Goal: Task Accomplishment & Management: Use online tool/utility

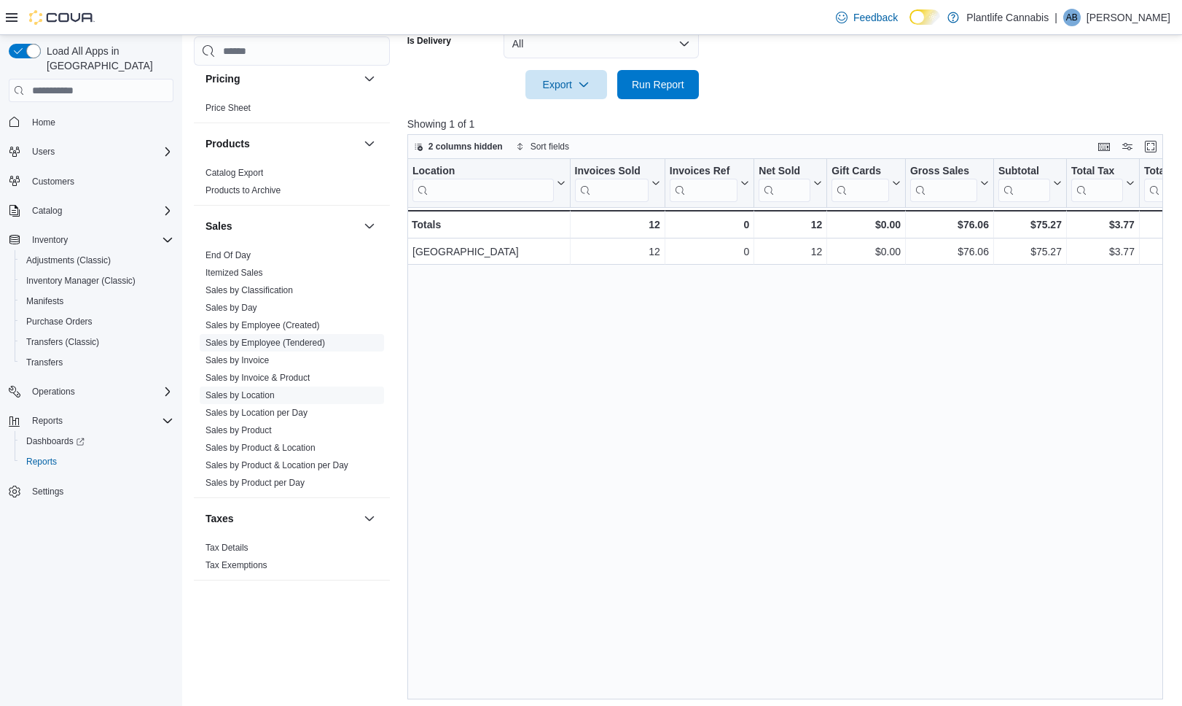
scroll to position [0, 56]
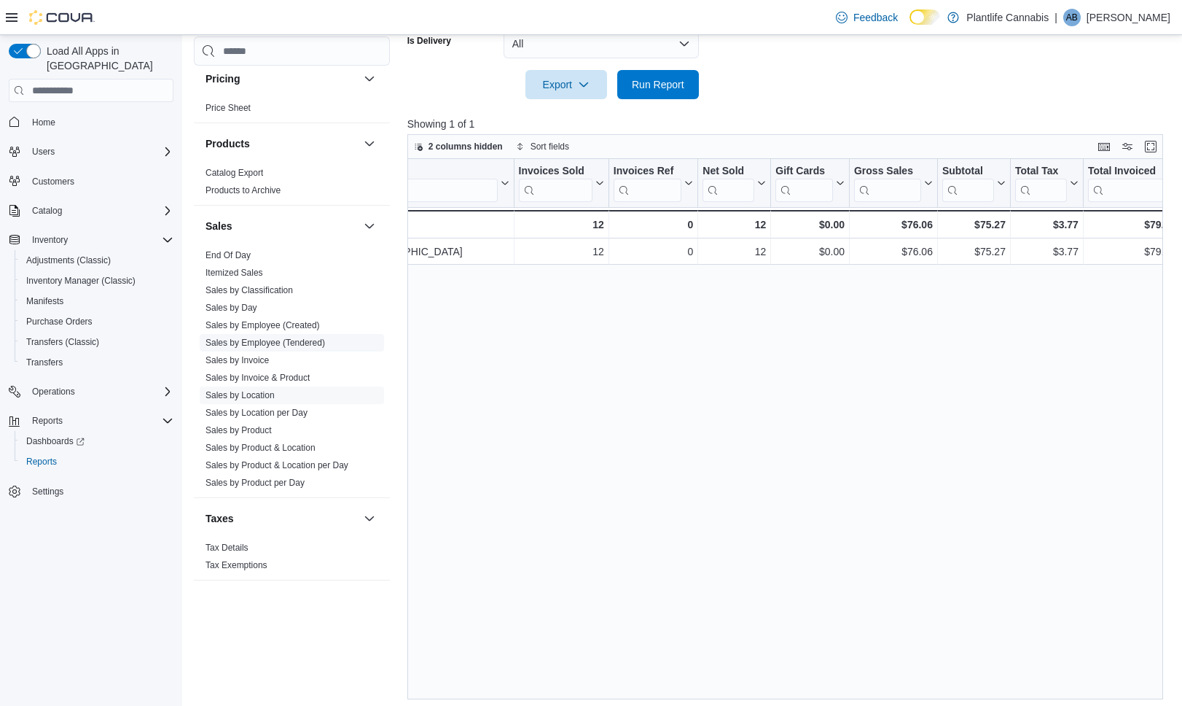
click at [275, 343] on link "Sales by Employee (Tendered)" at bounding box center [266, 342] width 120 height 10
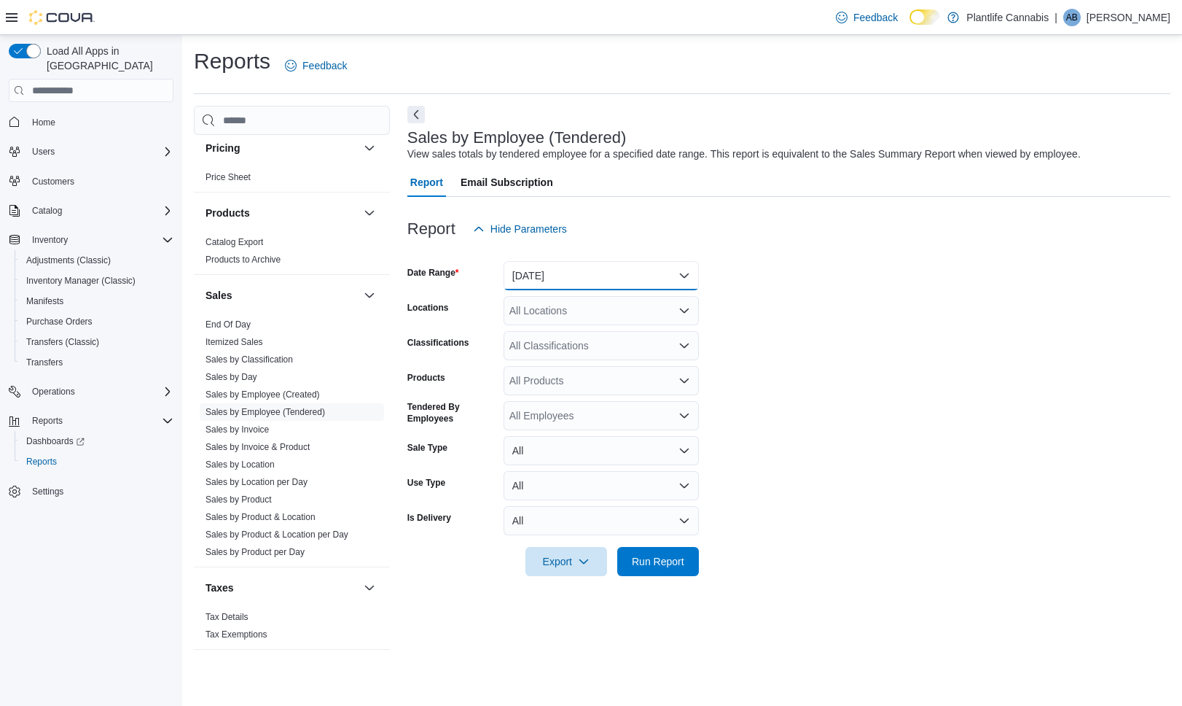
click at [555, 282] on button "[DATE]" at bounding box center [601, 275] width 195 height 29
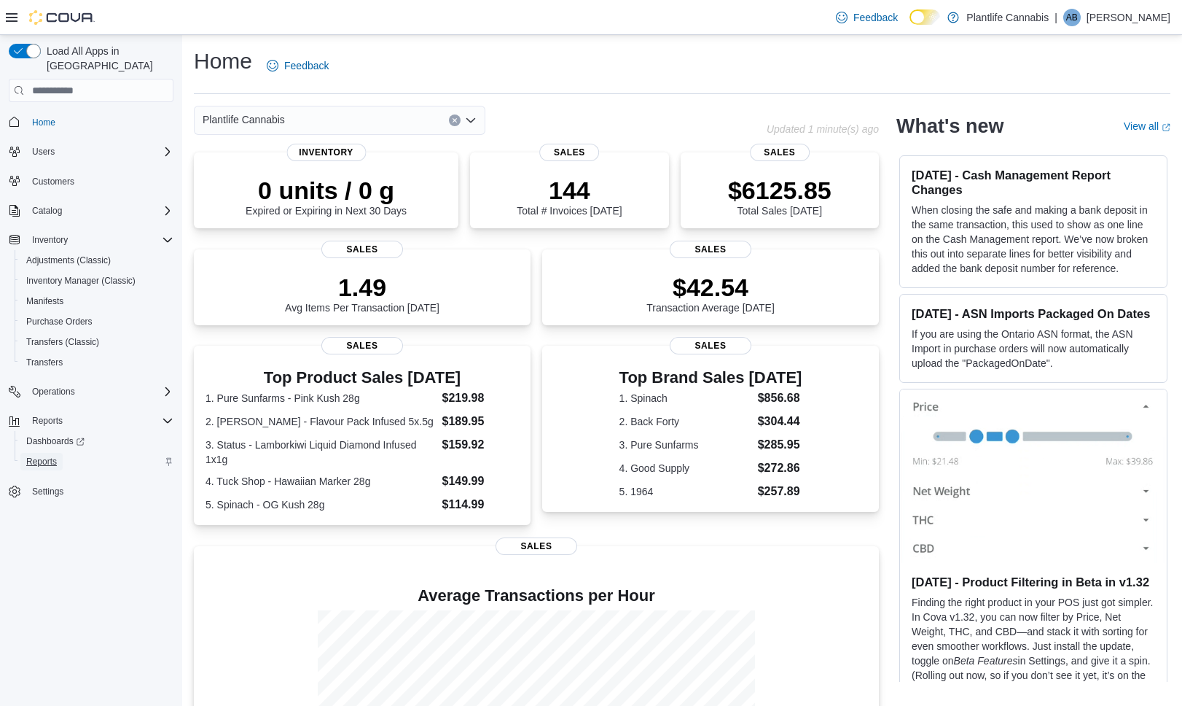
click at [44, 456] on span "Reports" at bounding box center [41, 462] width 31 height 12
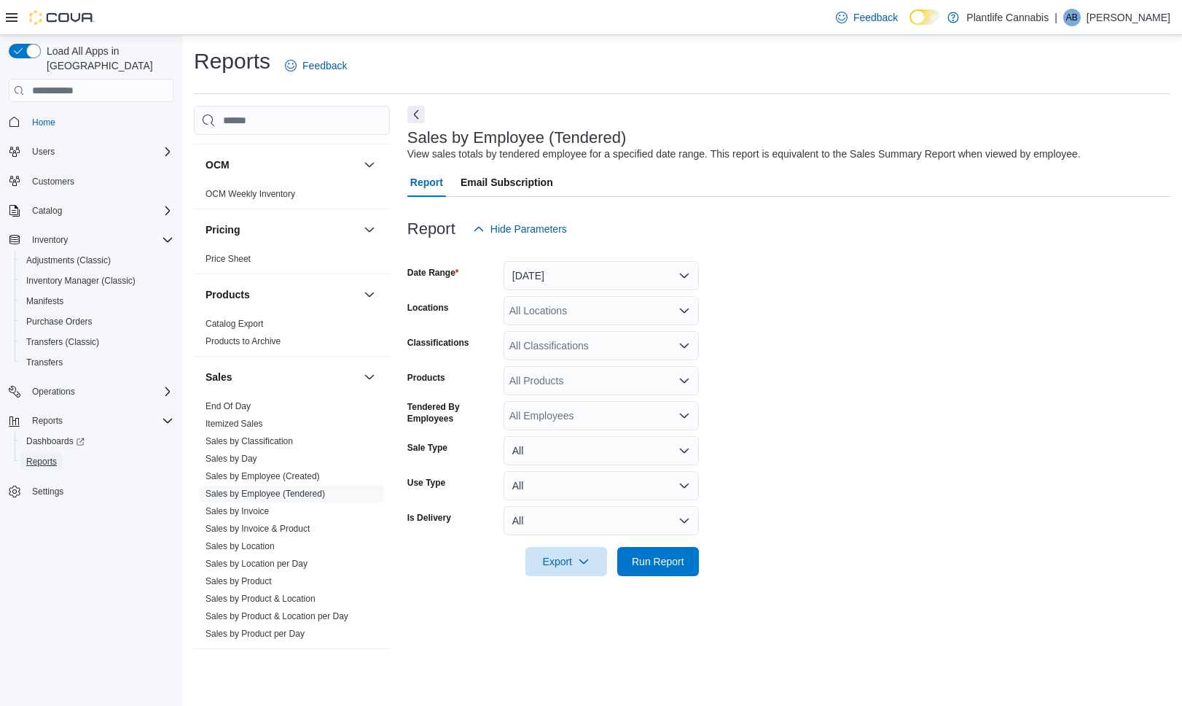
scroll to position [631, 0]
click at [297, 494] on link "Sales by Employee (Tendered)" at bounding box center [266, 492] width 120 height 10
click at [689, 287] on button "[DATE]" at bounding box center [601, 275] width 195 height 29
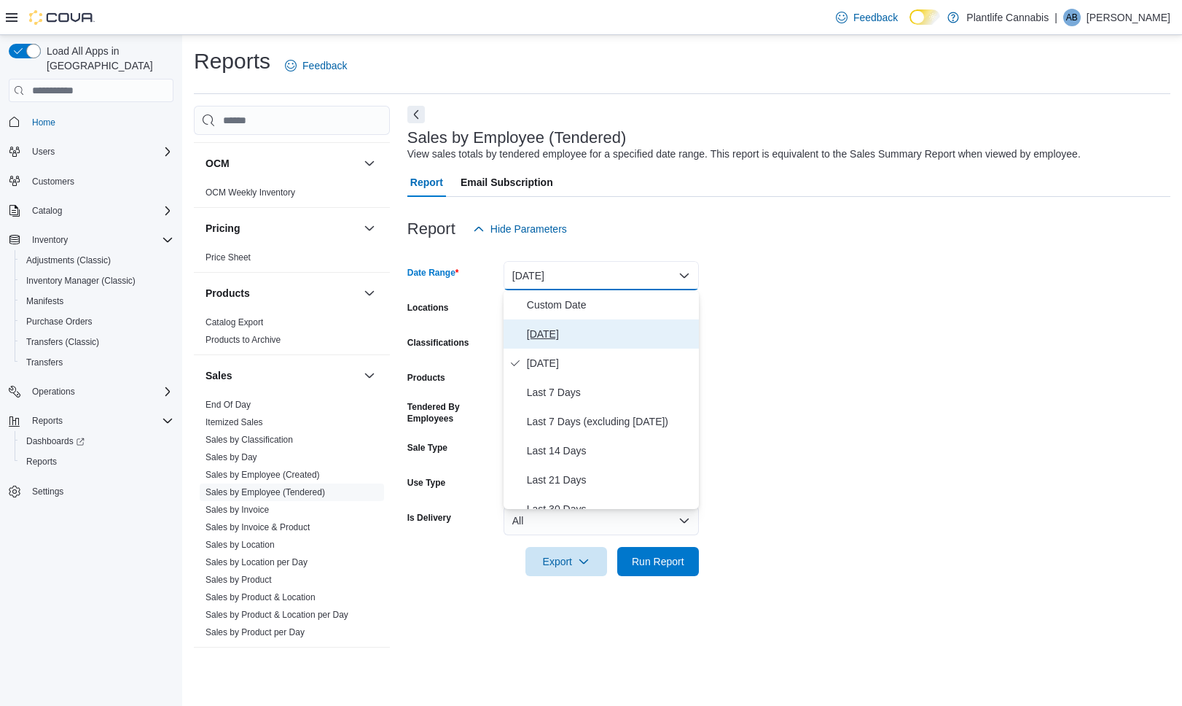
click at [579, 347] on button "[DATE]" at bounding box center [601, 333] width 195 height 29
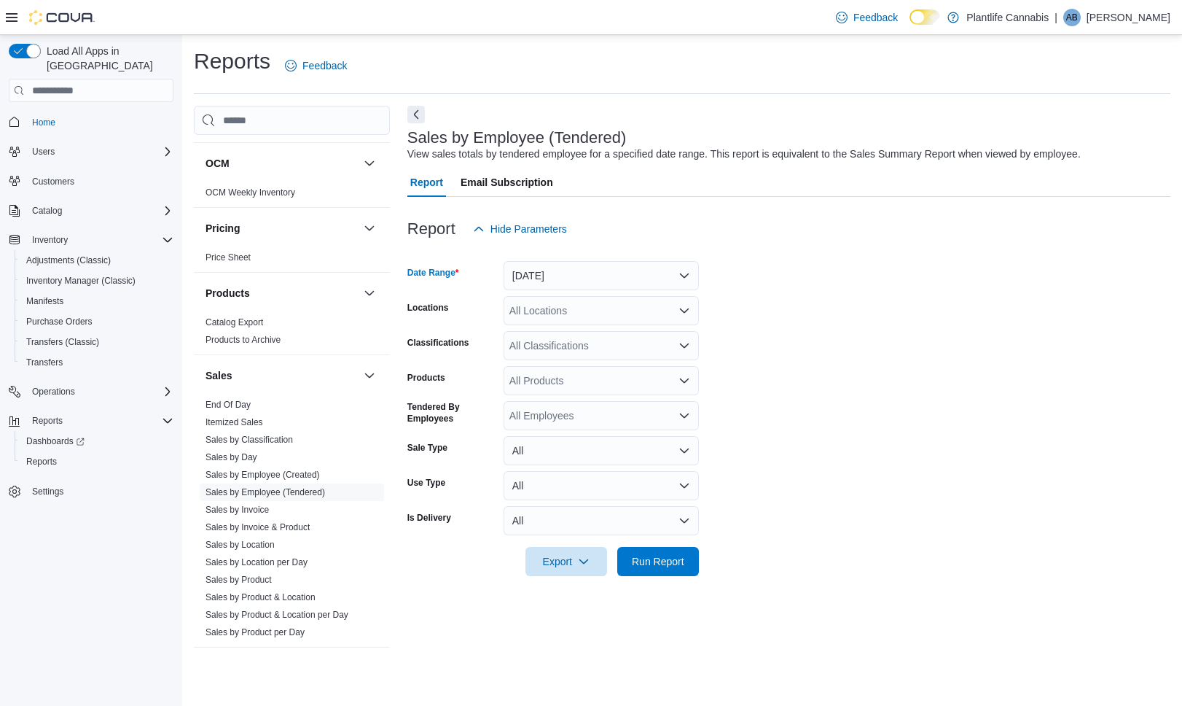
click at [636, 315] on div "All Locations" at bounding box center [601, 310] width 195 height 29
type input "***"
click at [622, 333] on span "[GEOGRAPHIC_DATA]" at bounding box center [595, 335] width 106 height 15
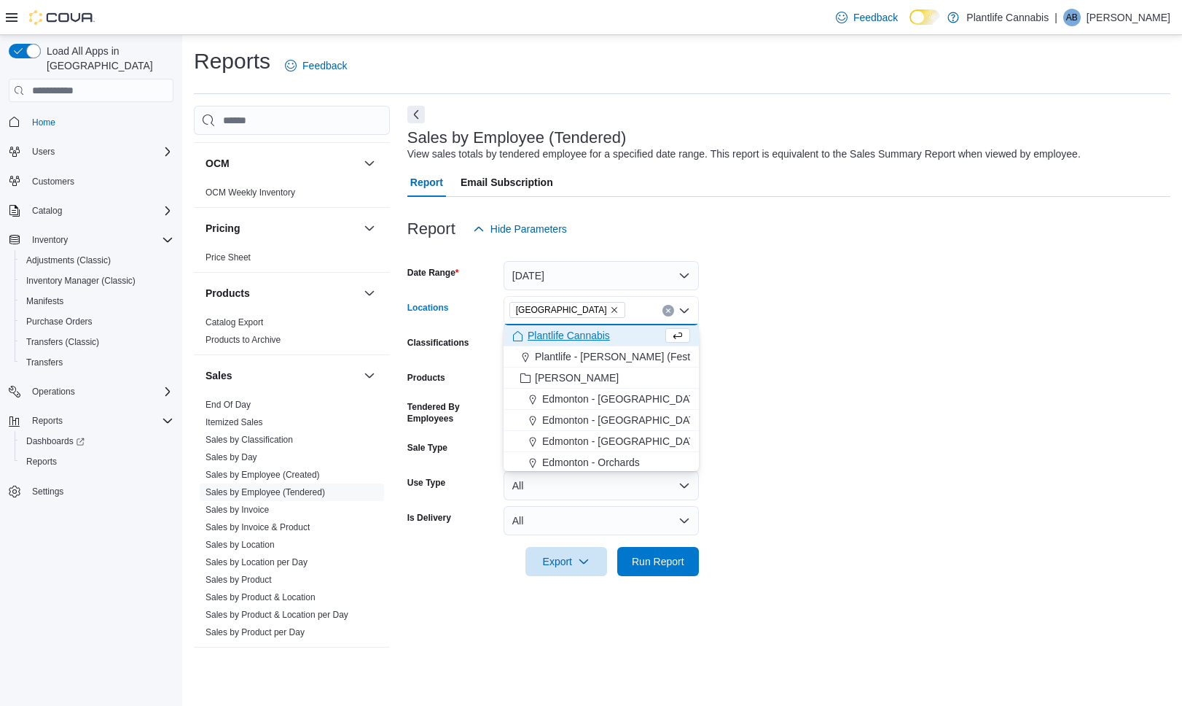
click at [785, 321] on form "Date Range Today Locations Calgary - University District Combo box. Selected. C…" at bounding box center [788, 409] width 763 height 332
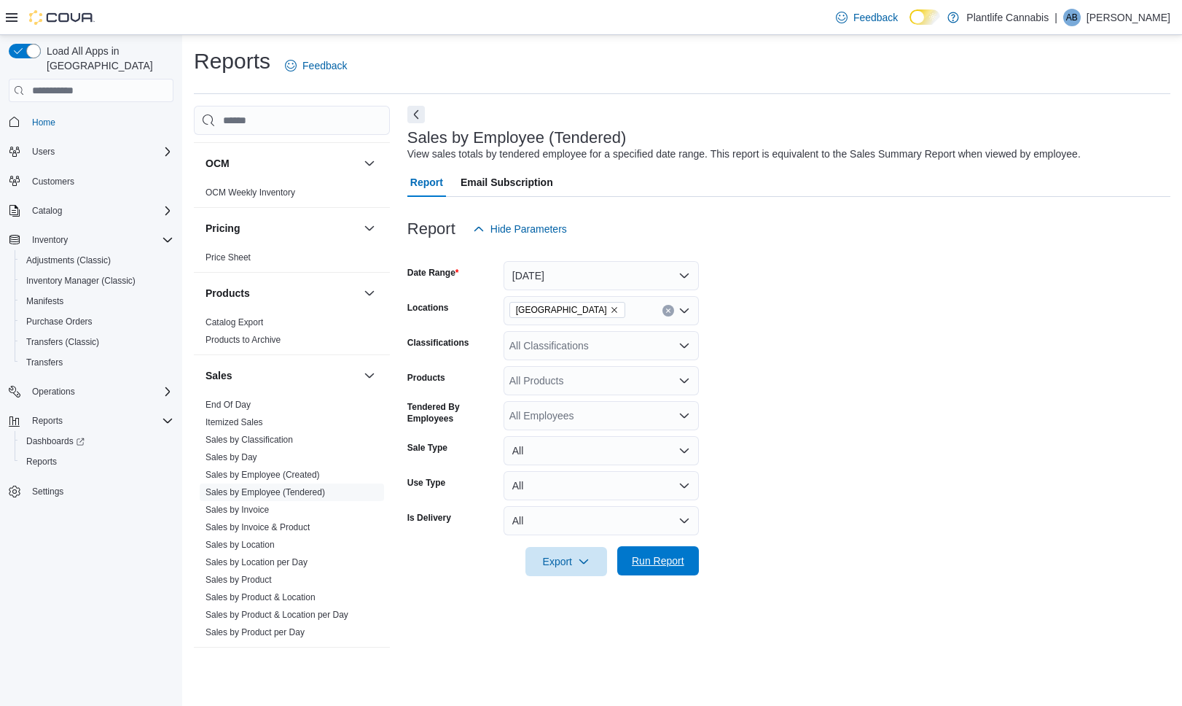
click at [671, 554] on span "Run Report" at bounding box center [658, 560] width 52 height 15
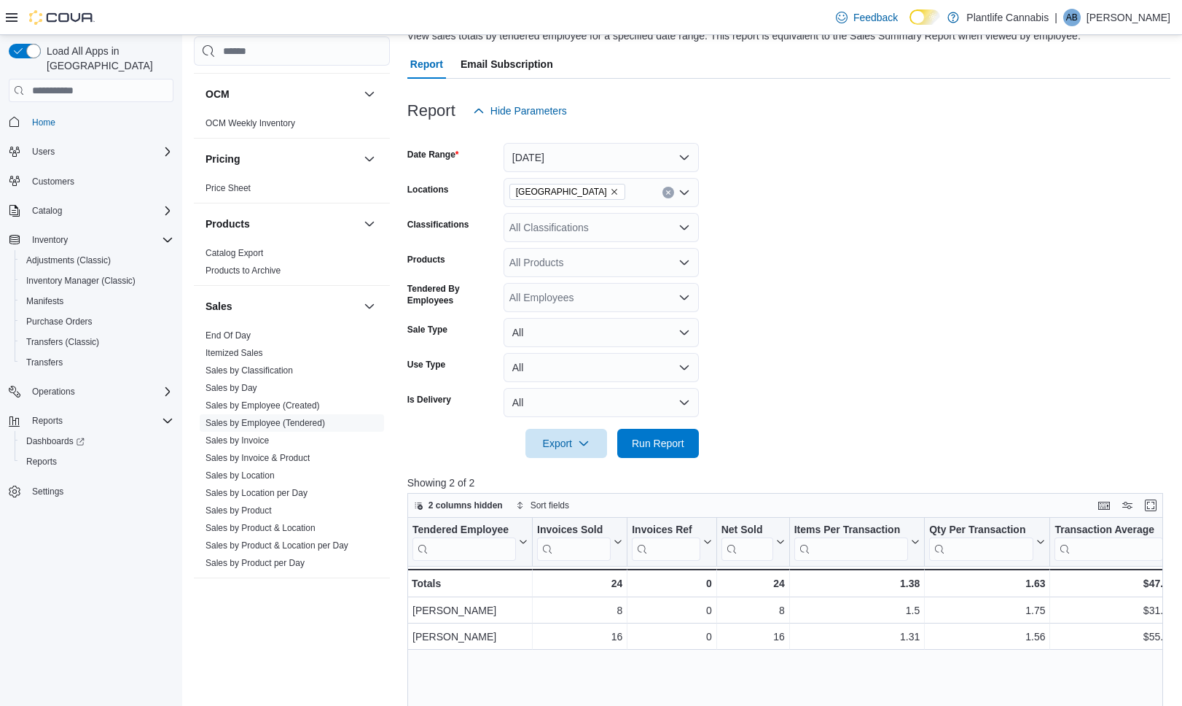
scroll to position [120, 0]
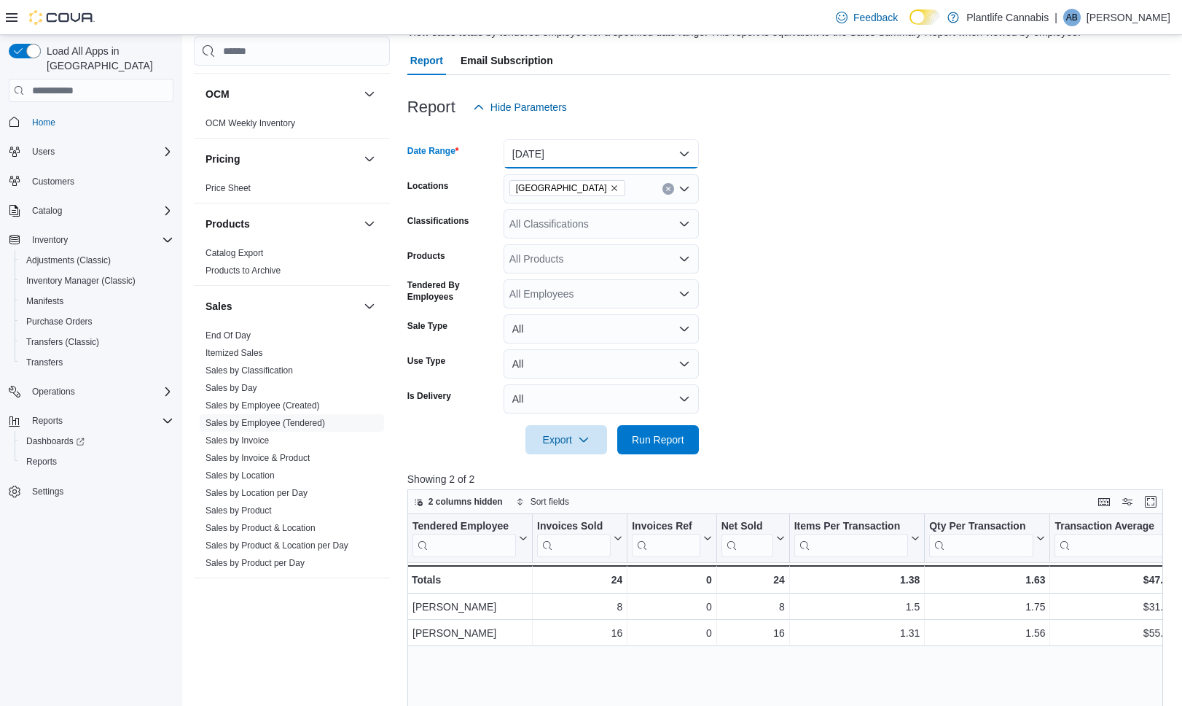
click at [691, 166] on button "[DATE]" at bounding box center [601, 153] width 195 height 29
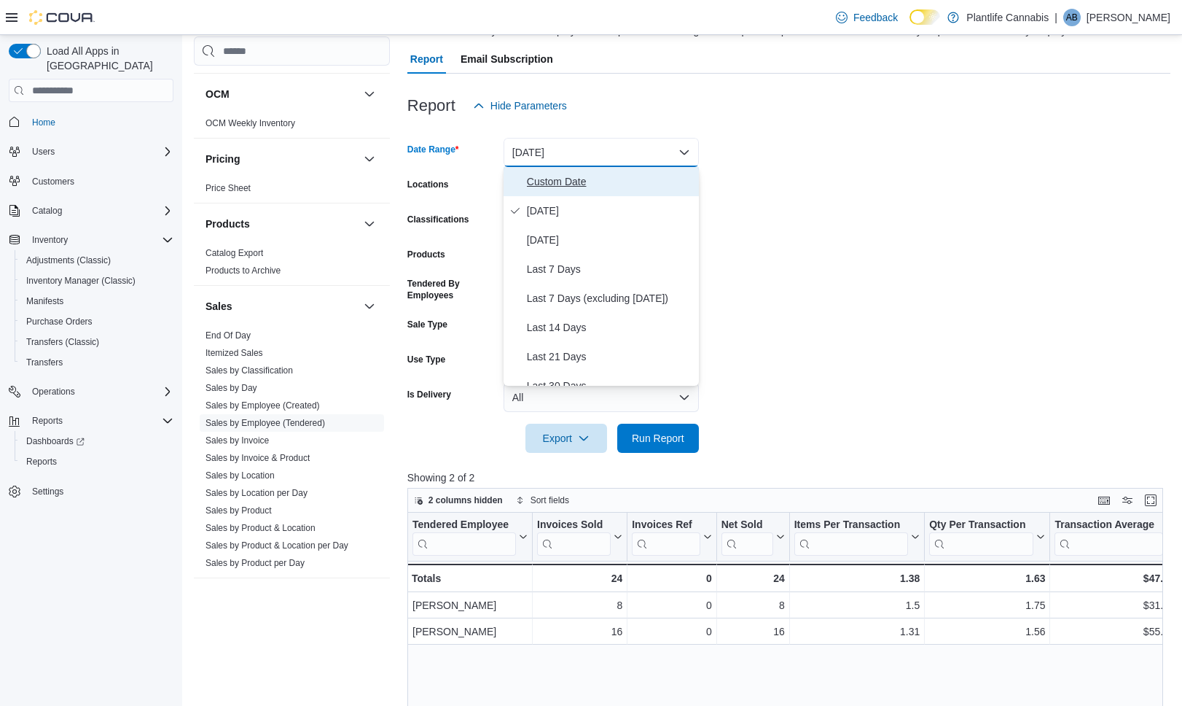
click at [649, 187] on span "Custom Date" at bounding box center [610, 181] width 166 height 17
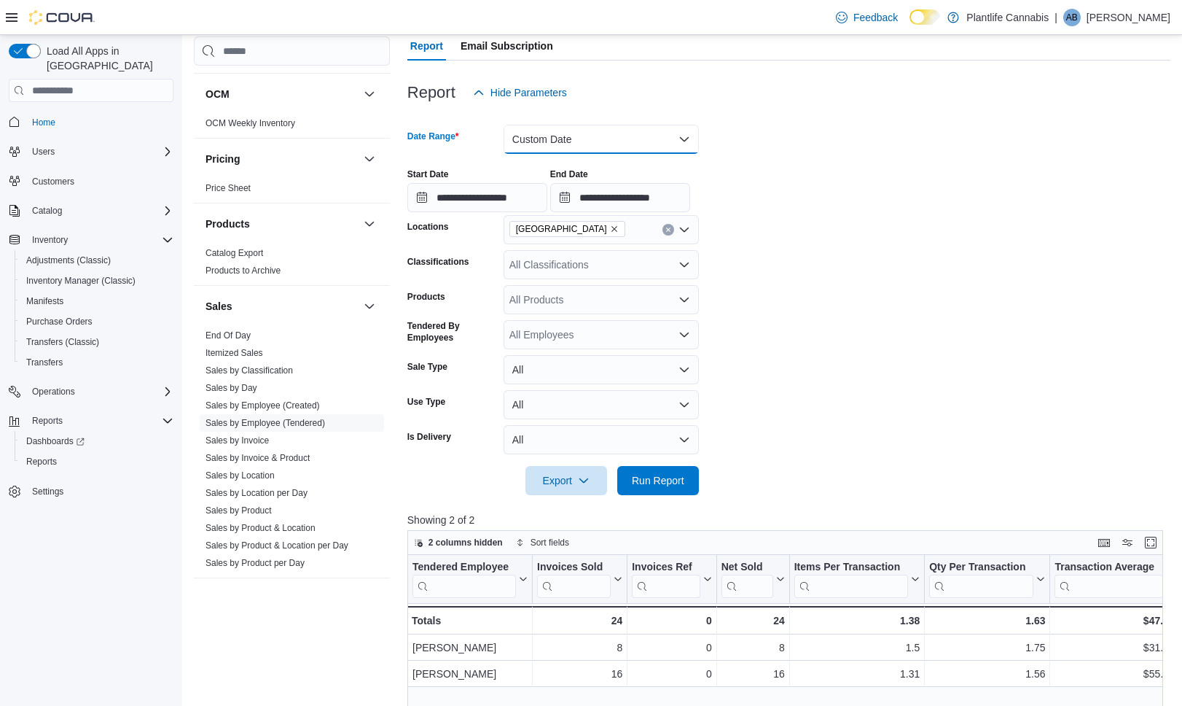
scroll to position [139, 0]
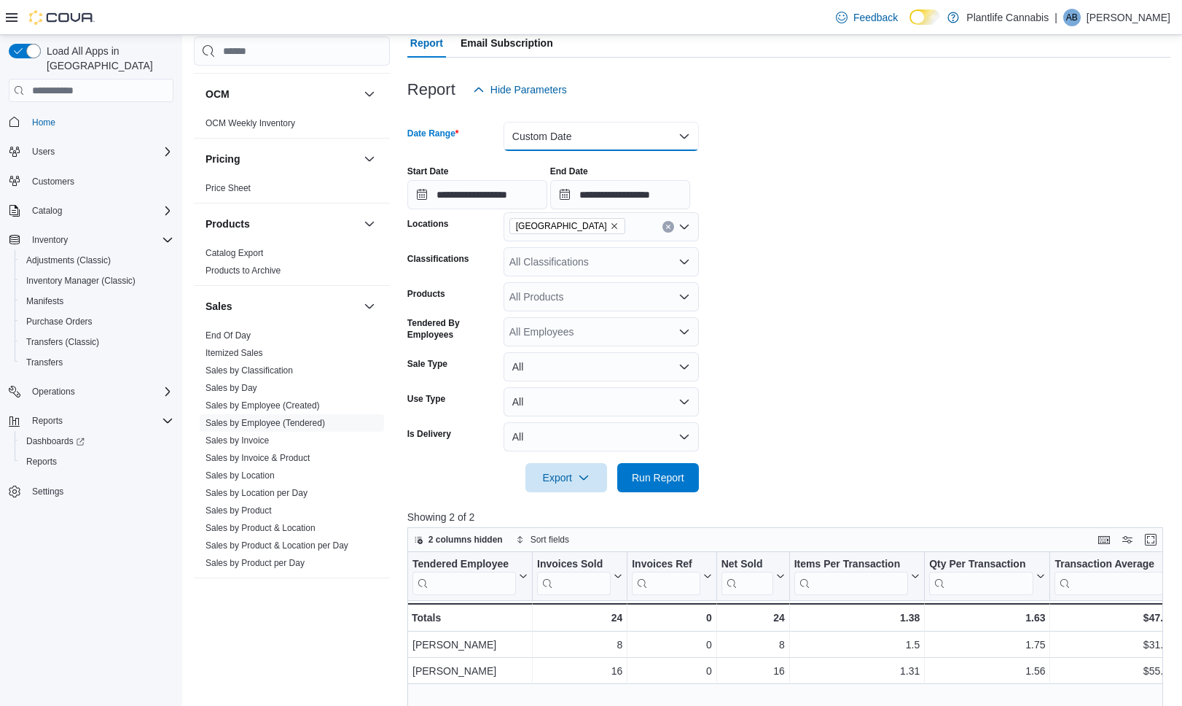
click at [687, 136] on button "Custom Date" at bounding box center [601, 136] width 195 height 29
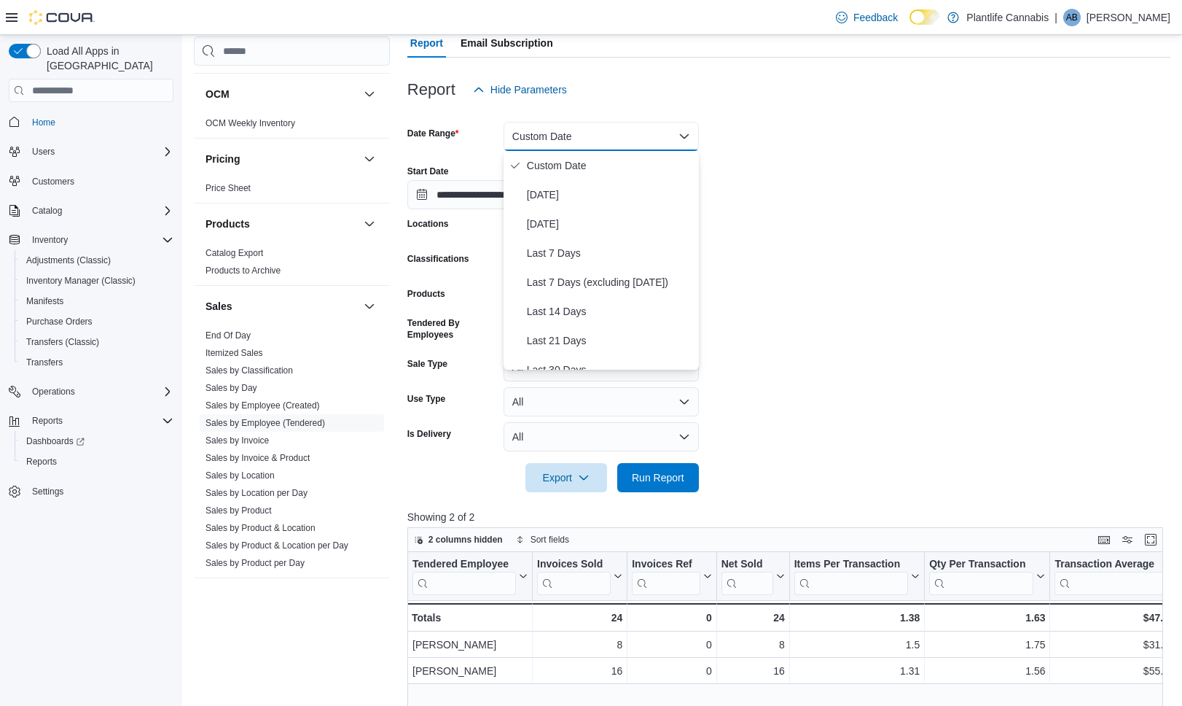
click at [814, 203] on div "**********" at bounding box center [788, 181] width 763 height 55
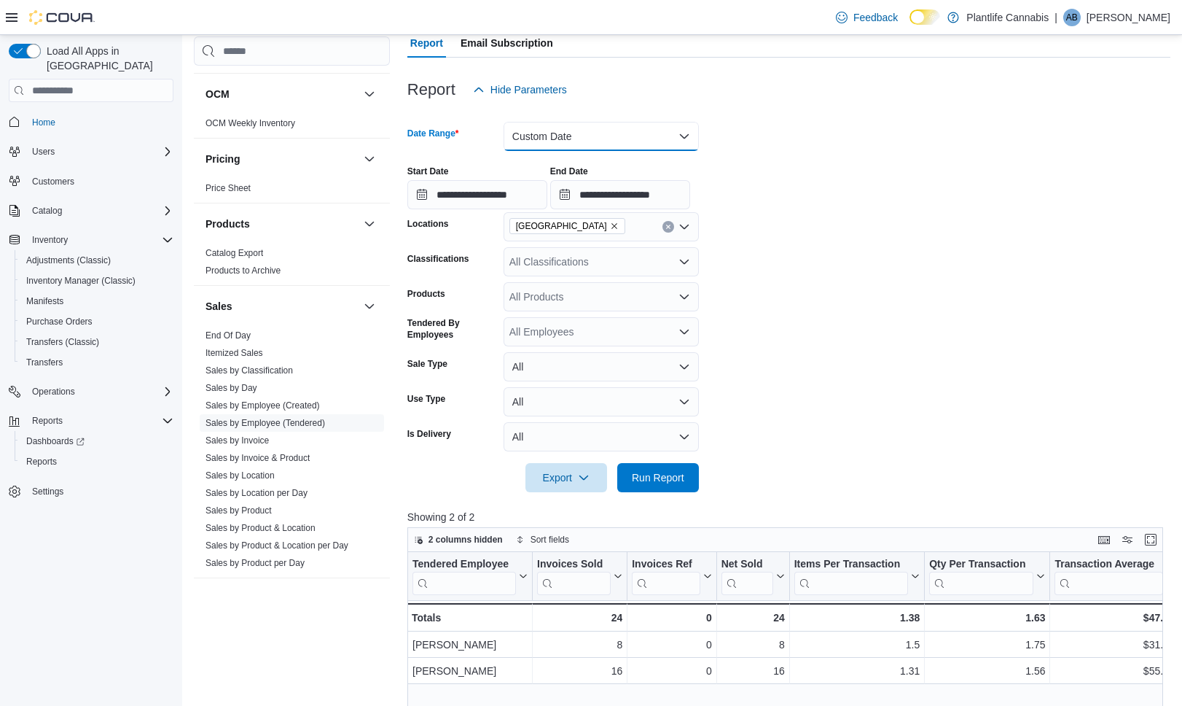
click at [688, 144] on button "Custom Date" at bounding box center [601, 136] width 195 height 29
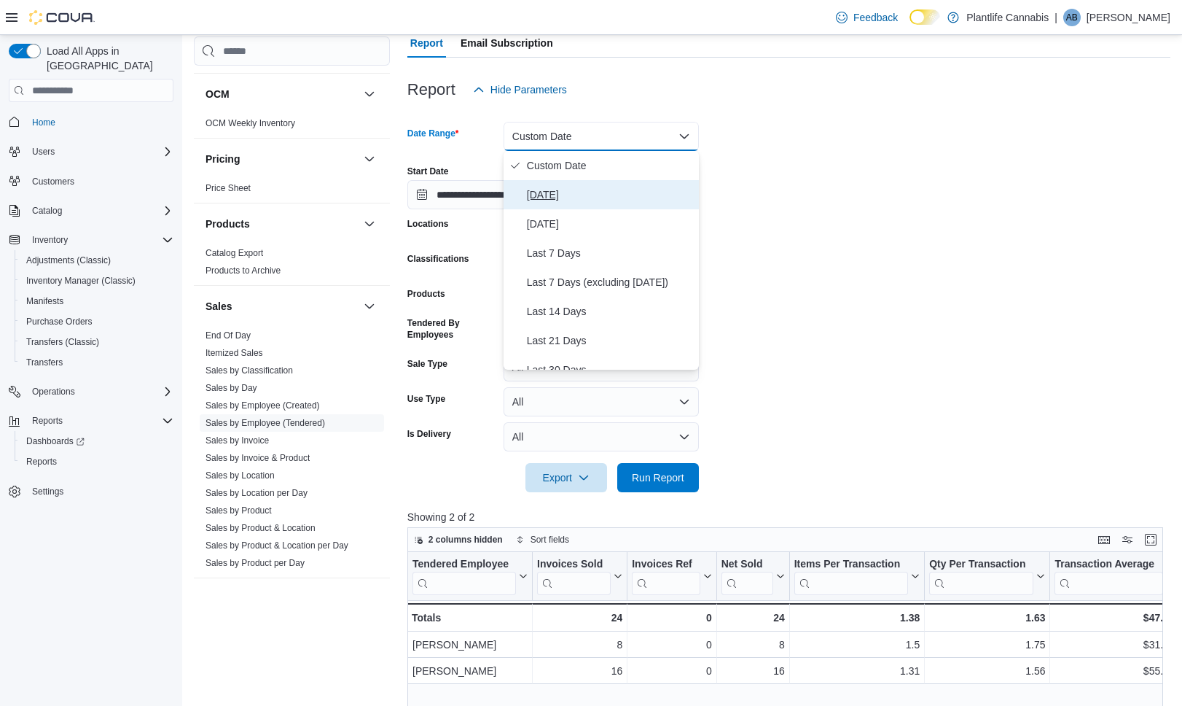
click at [649, 207] on button "[DATE]" at bounding box center [601, 194] width 195 height 29
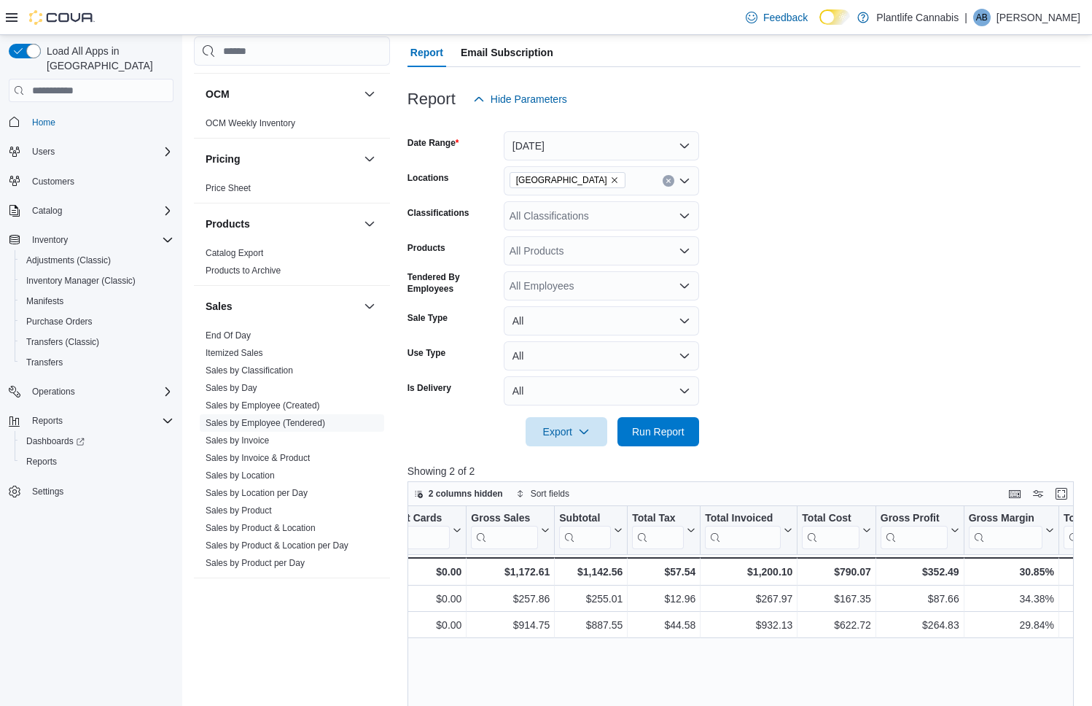
scroll to position [0, 766]
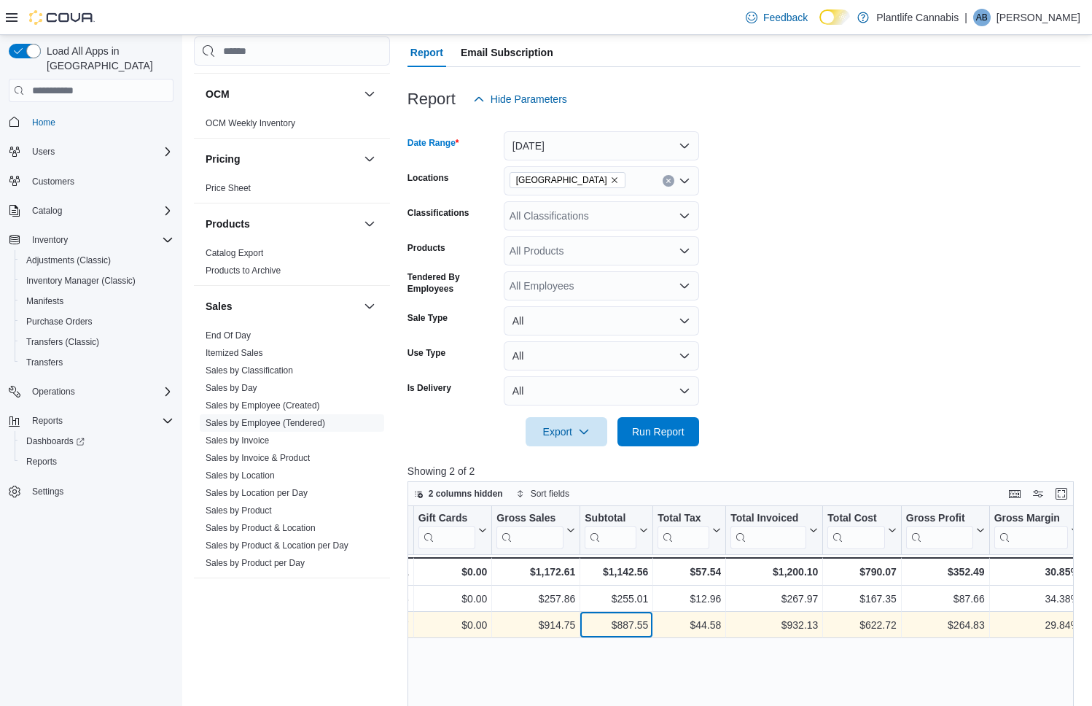
click at [621, 623] on div "$887.55" at bounding box center [616, 625] width 63 height 17
copy div "887.55"
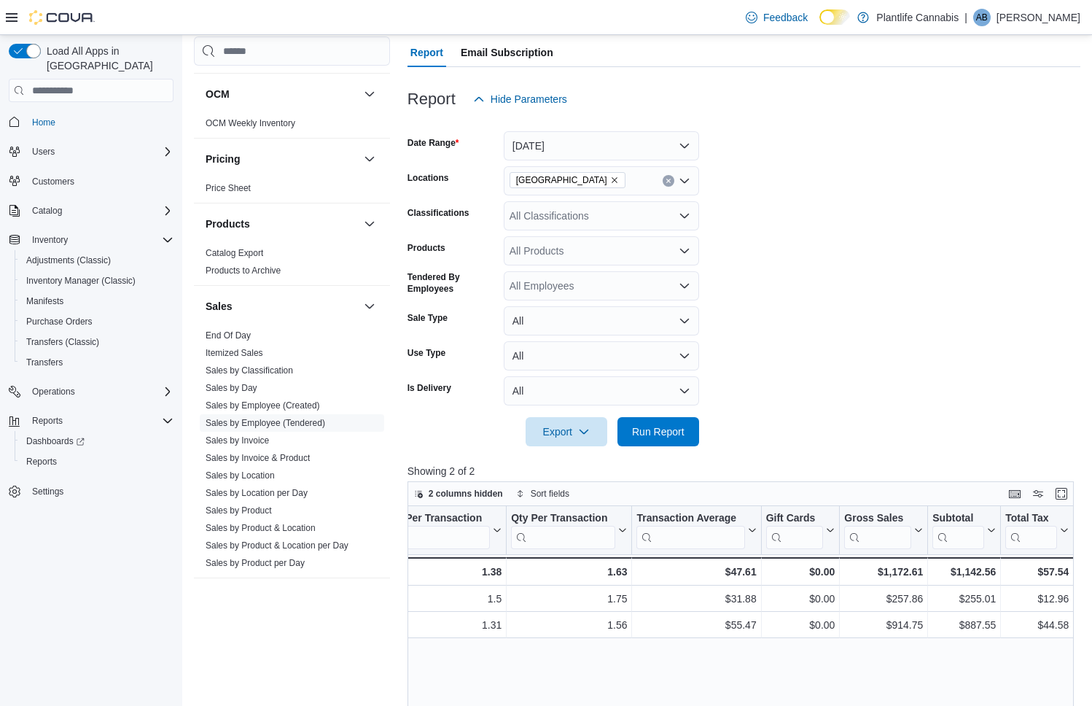
scroll to position [0, 421]
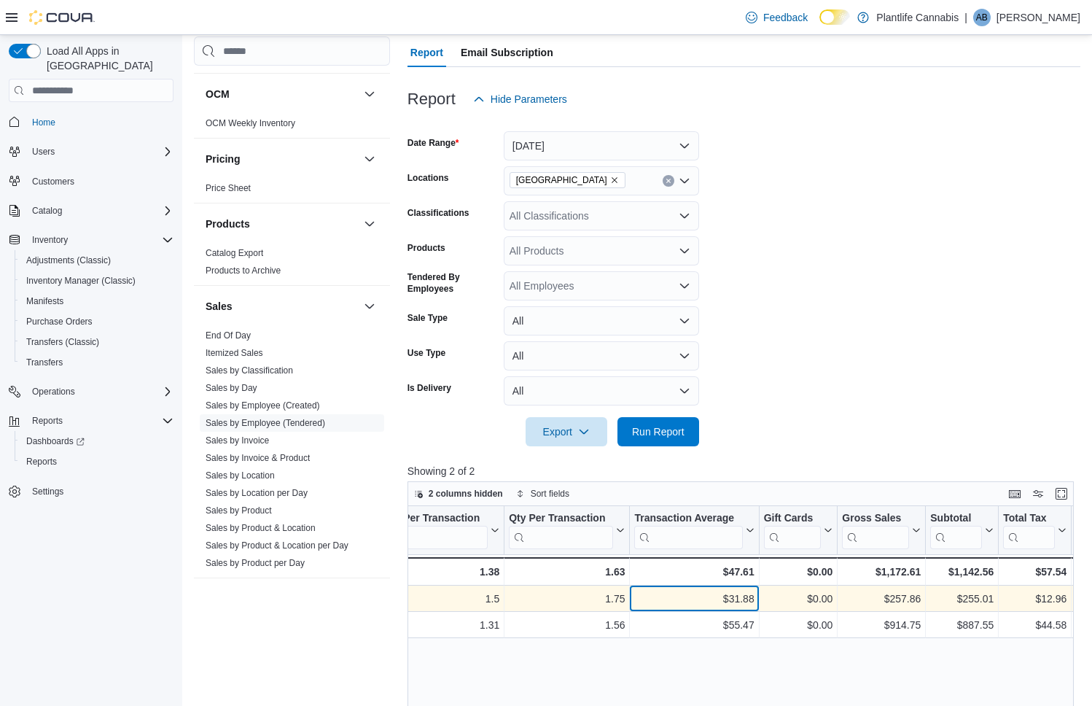
click at [743, 601] on div "$31.88" at bounding box center [694, 598] width 120 height 17
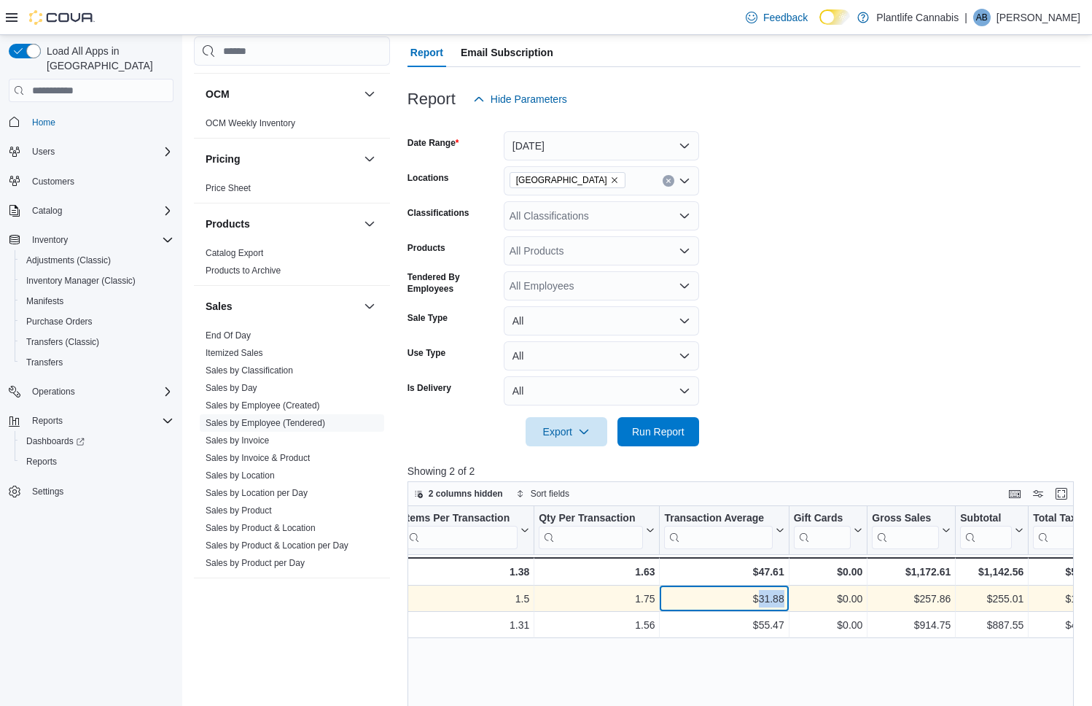
copy div "31.88"
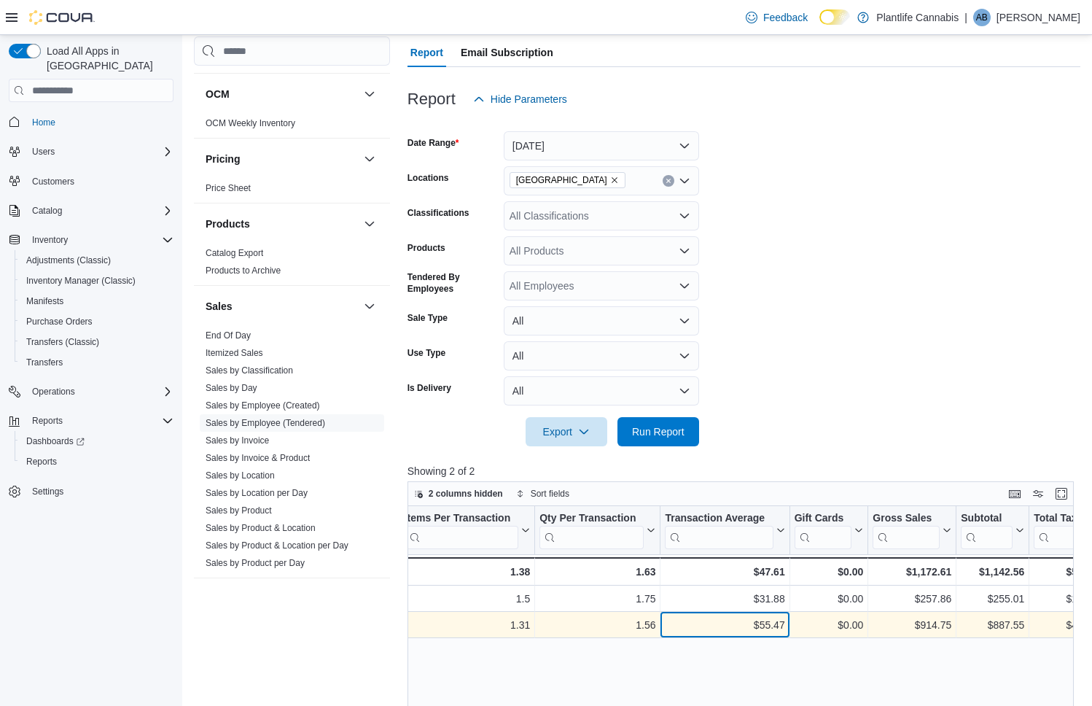
click at [764, 624] on div "$55.47" at bounding box center [725, 625] width 120 height 17
copy div "55.47"
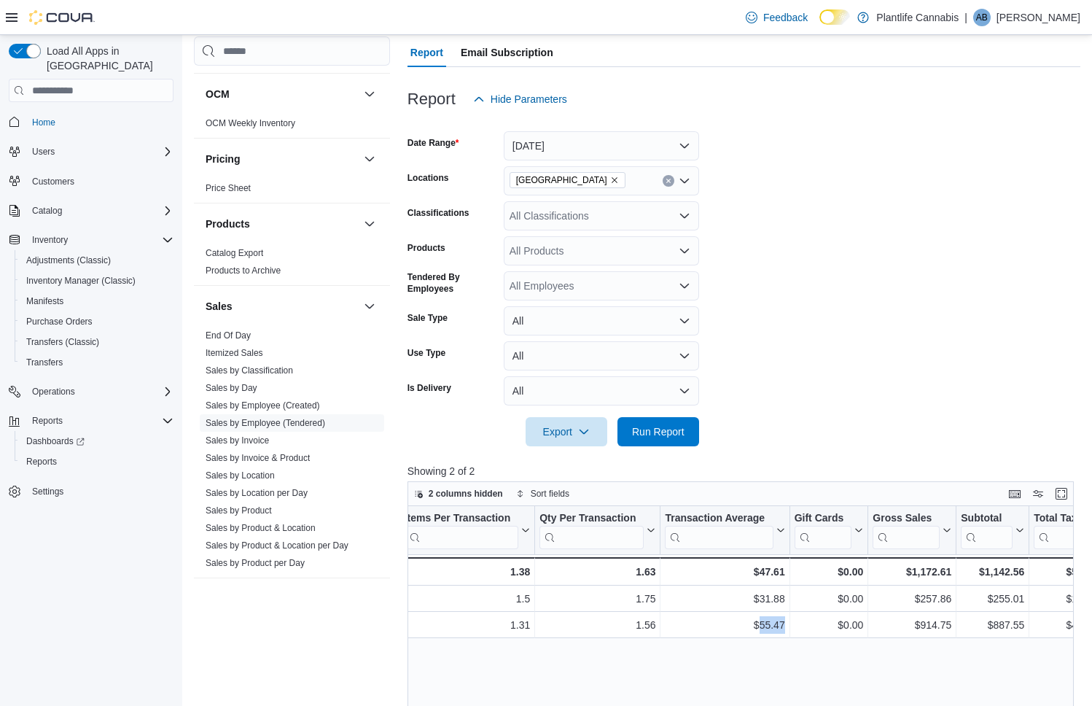
click at [685, 182] on icon "Open list of options" at bounding box center [684, 181] width 9 height 4
click at [746, 184] on form "Date Range Today Locations Calgary - University District Classifications All Cl…" at bounding box center [743, 280] width 673 height 332
click at [649, 229] on div "All Classifications" at bounding box center [601, 215] width 195 height 29
type input "***"
click at [587, 262] on span "Accessories" at bounding box center [569, 261] width 55 height 15
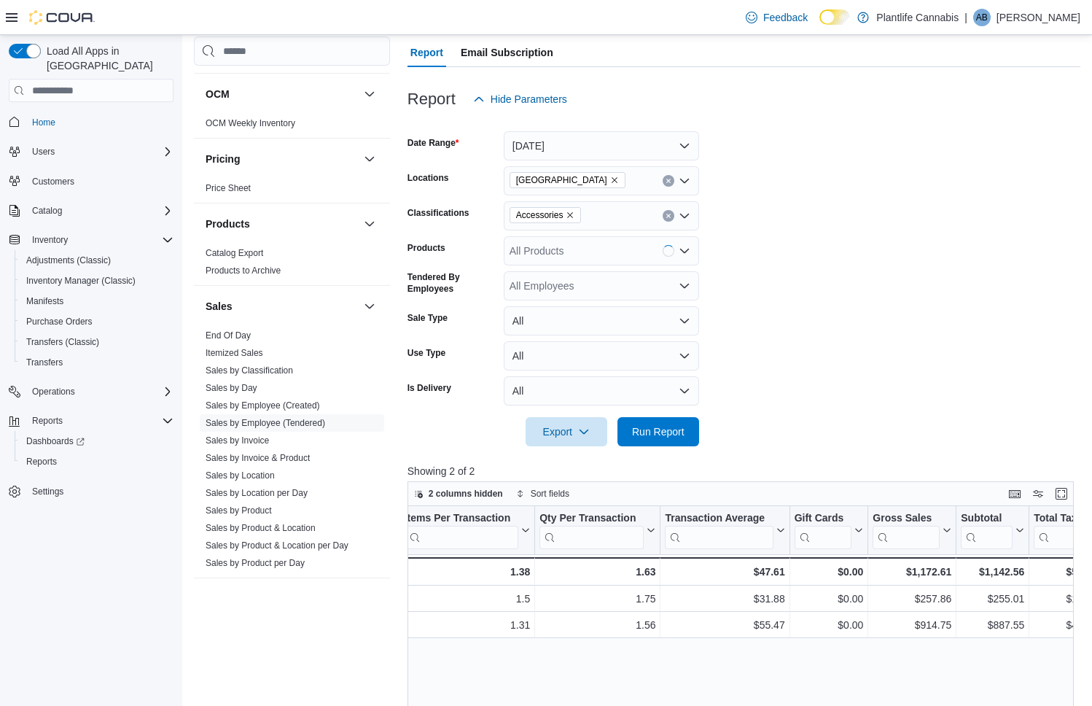
click at [881, 210] on form "Date Range Today Locations Calgary - University District Classifications Access…" at bounding box center [743, 280] width 673 height 332
click at [641, 220] on div "Accessories" at bounding box center [601, 215] width 195 height 29
type input "****"
click at [622, 238] on div "Online" at bounding box center [601, 240] width 178 height 15
click at [645, 423] on span "Run Report" at bounding box center [658, 430] width 64 height 29
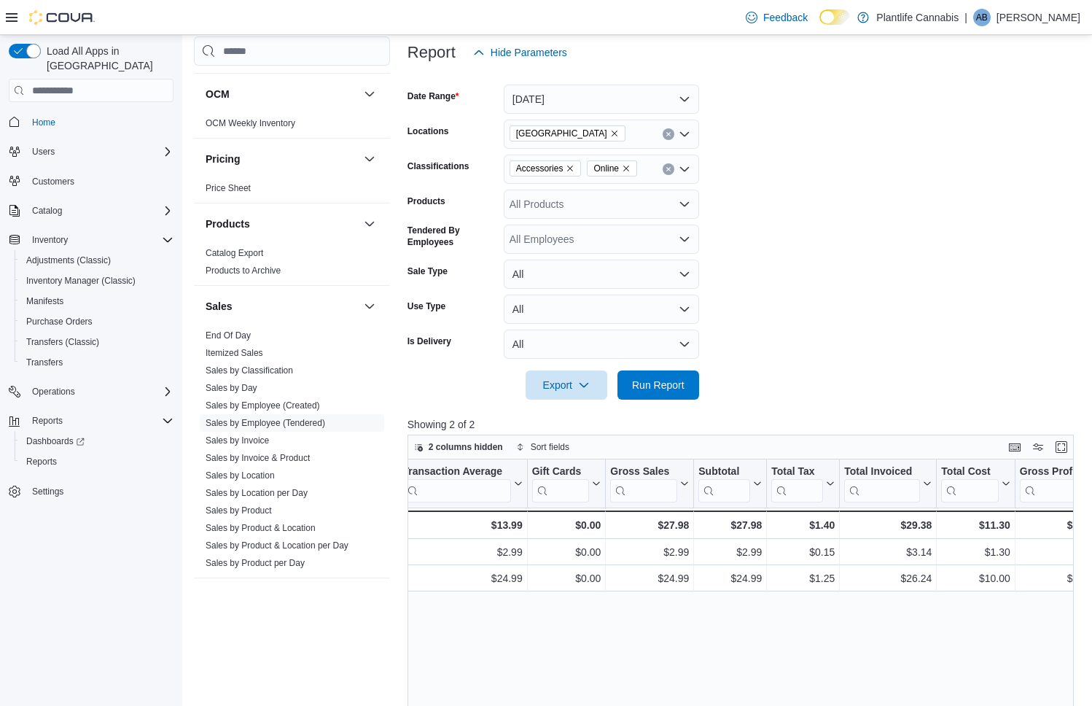
scroll to position [0, 649]
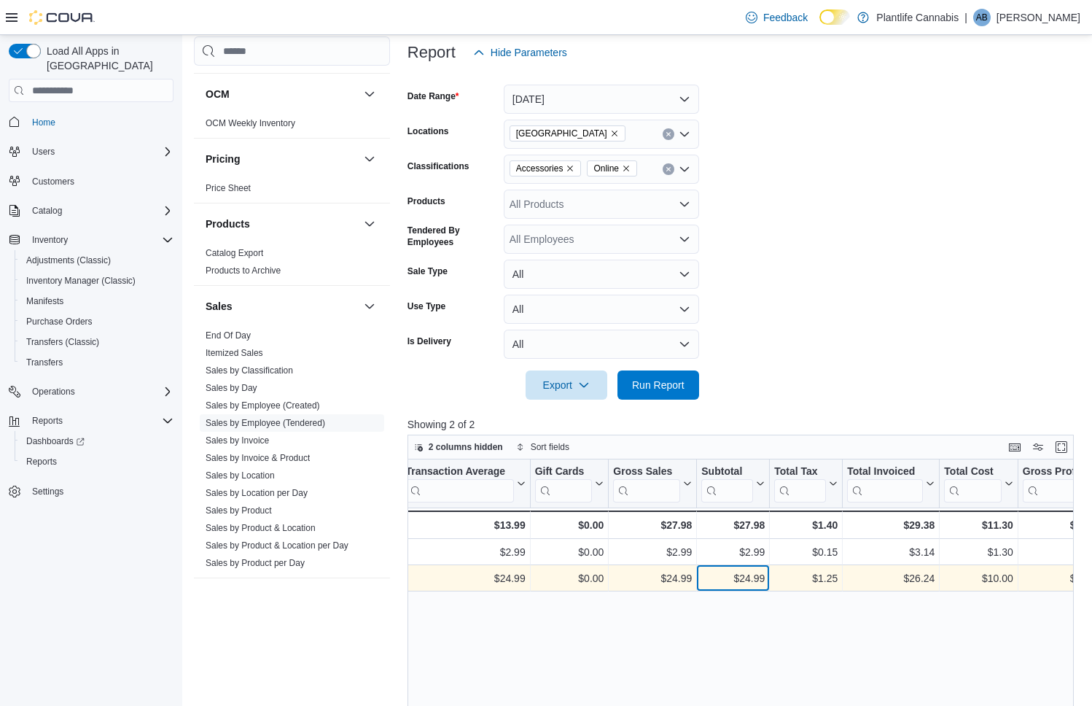
click at [742, 576] on div "$24.99" at bounding box center [732, 578] width 63 height 17
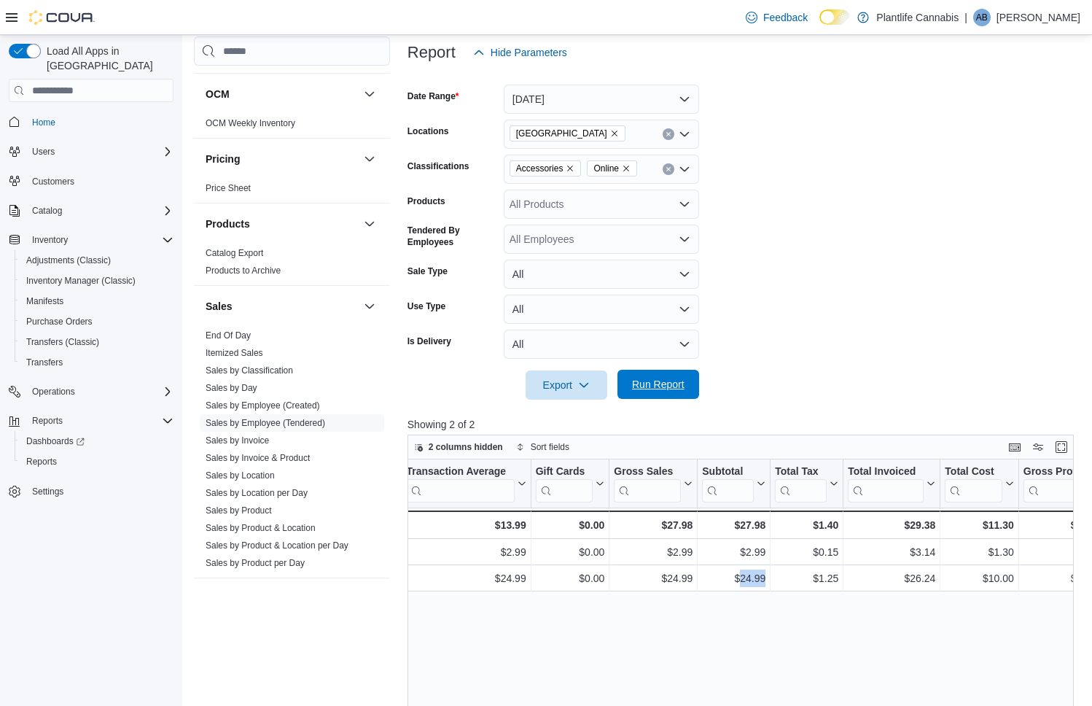
click at [638, 389] on span "Run Report" at bounding box center [658, 384] width 52 height 15
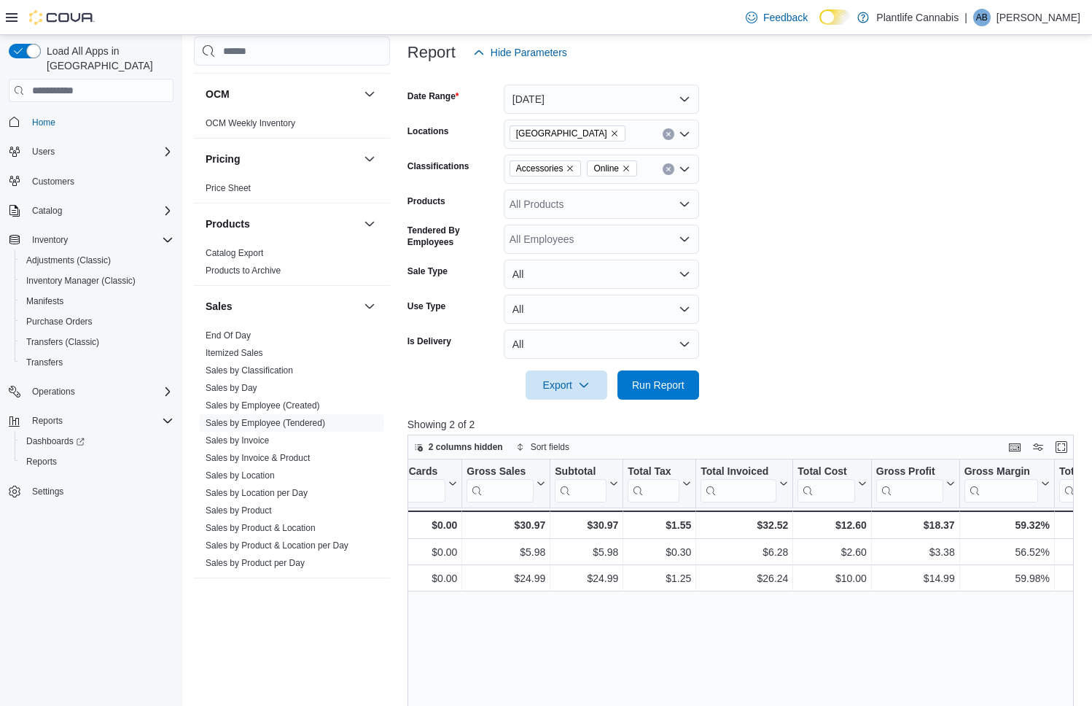
scroll to position [0, 795]
click at [671, 173] on button "Clear input" at bounding box center [669, 169] width 12 height 12
click at [660, 377] on span "Run Report" at bounding box center [658, 384] width 64 height 29
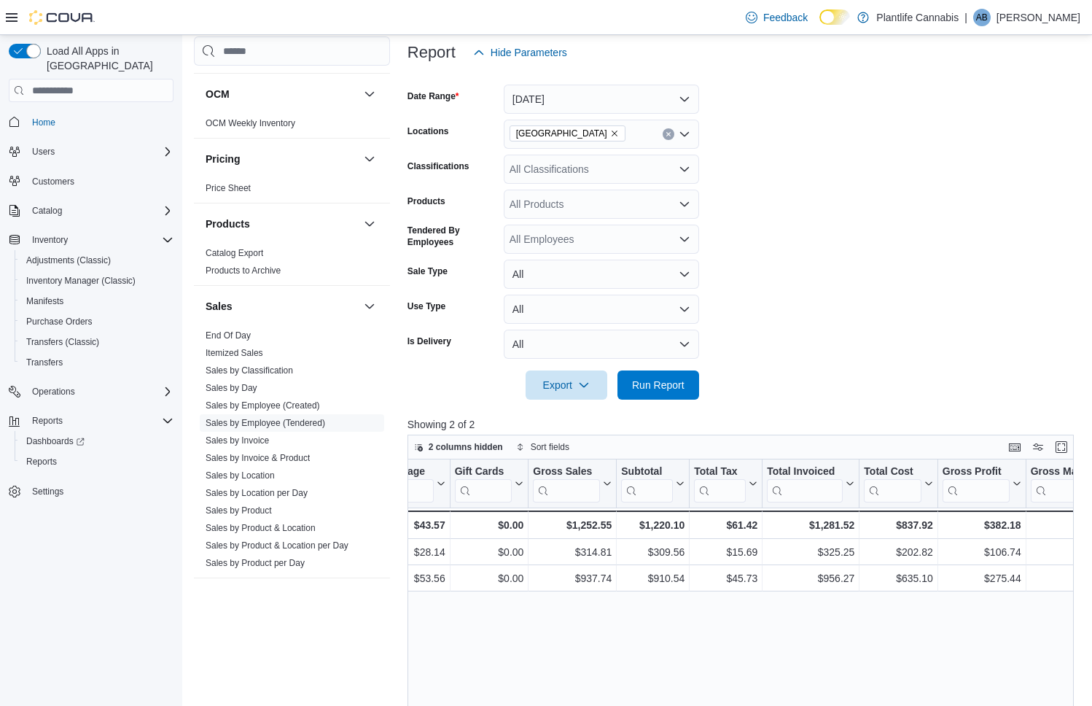
scroll to position [0, 727]
